Goal: Register for event/course

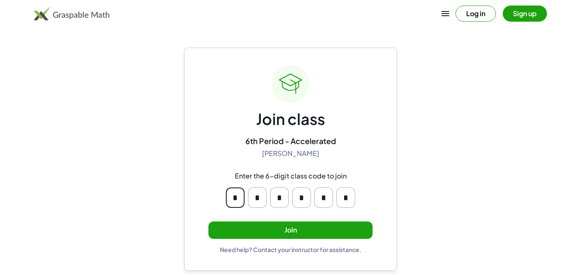
click at [240, 199] on input "*" at bounding box center [235, 198] width 19 height 20
click at [259, 196] on input "*" at bounding box center [257, 198] width 19 height 20
click at [272, 202] on input "*" at bounding box center [279, 198] width 19 height 20
click at [326, 201] on input "*" at bounding box center [324, 198] width 19 height 20
click at [347, 201] on input "*" at bounding box center [346, 198] width 19 height 20
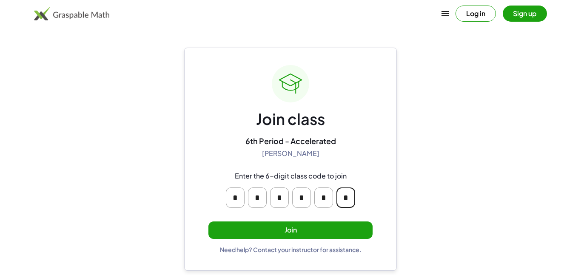
click at [321, 232] on button "Join" at bounding box center [291, 230] width 164 height 17
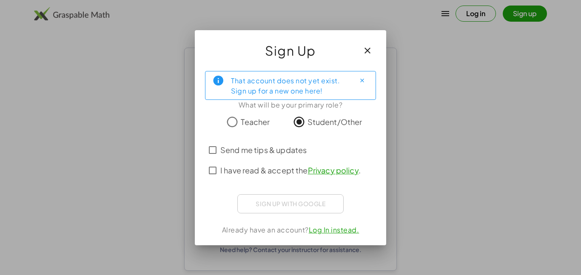
click at [227, 172] on span "I have read & accept the Privacy policy ." at bounding box center [290, 170] width 140 height 11
